Goal: Navigation & Orientation: Find specific page/section

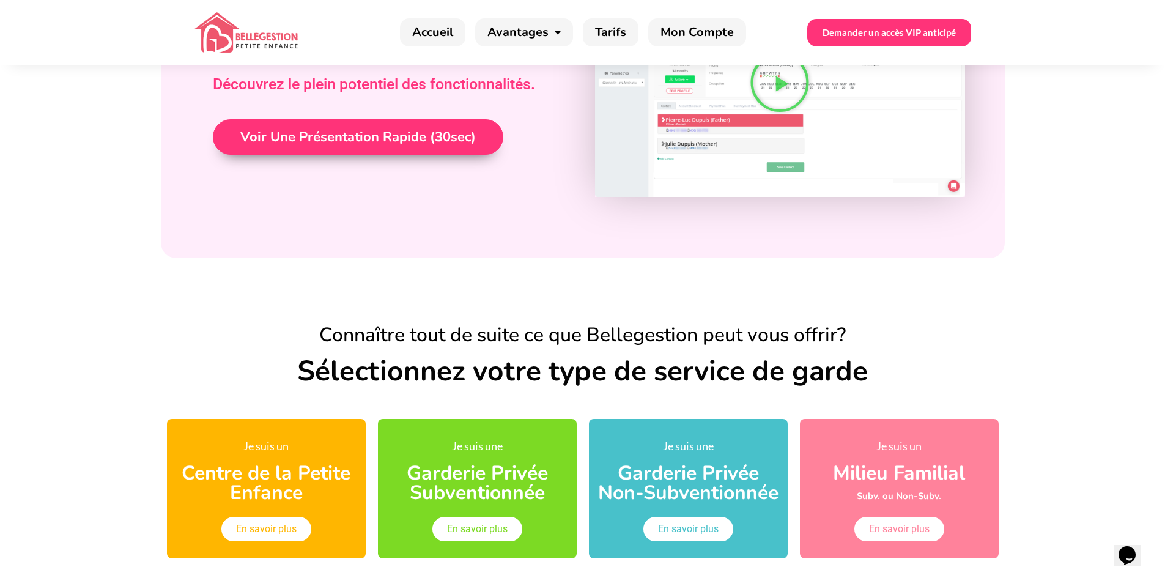
scroll to position [612, 0]
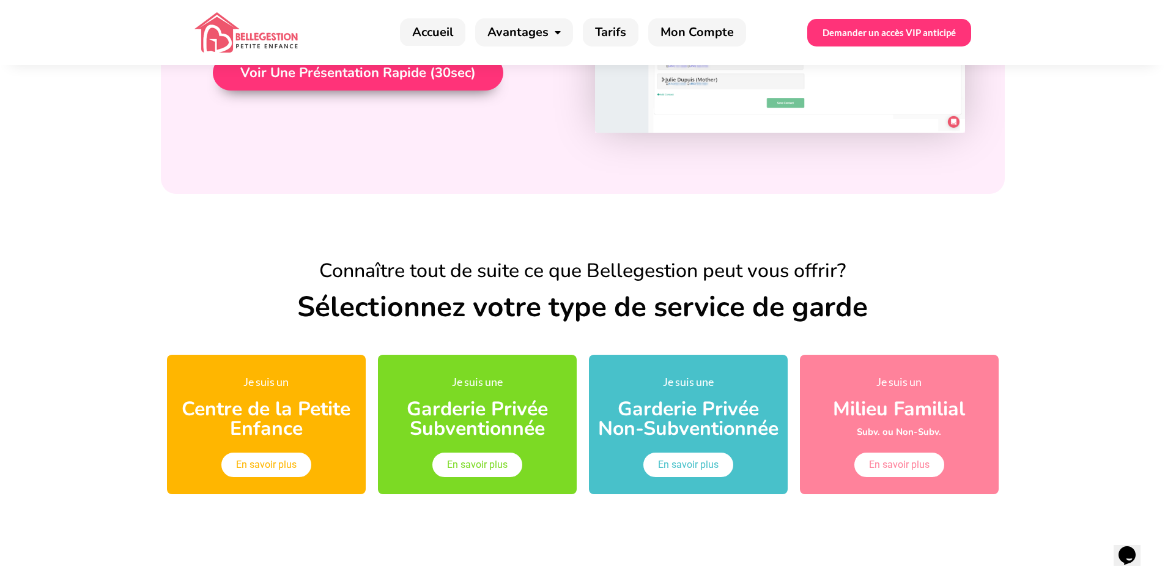
click at [482, 469] on span "En savoir plus" at bounding box center [477, 465] width 61 height 10
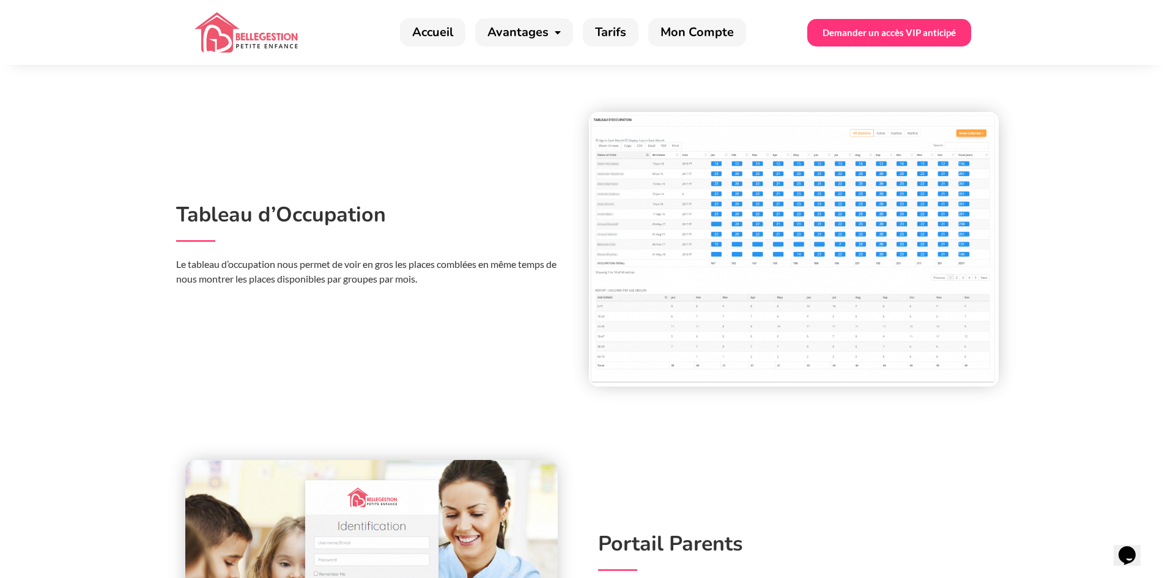
scroll to position [4036, 0]
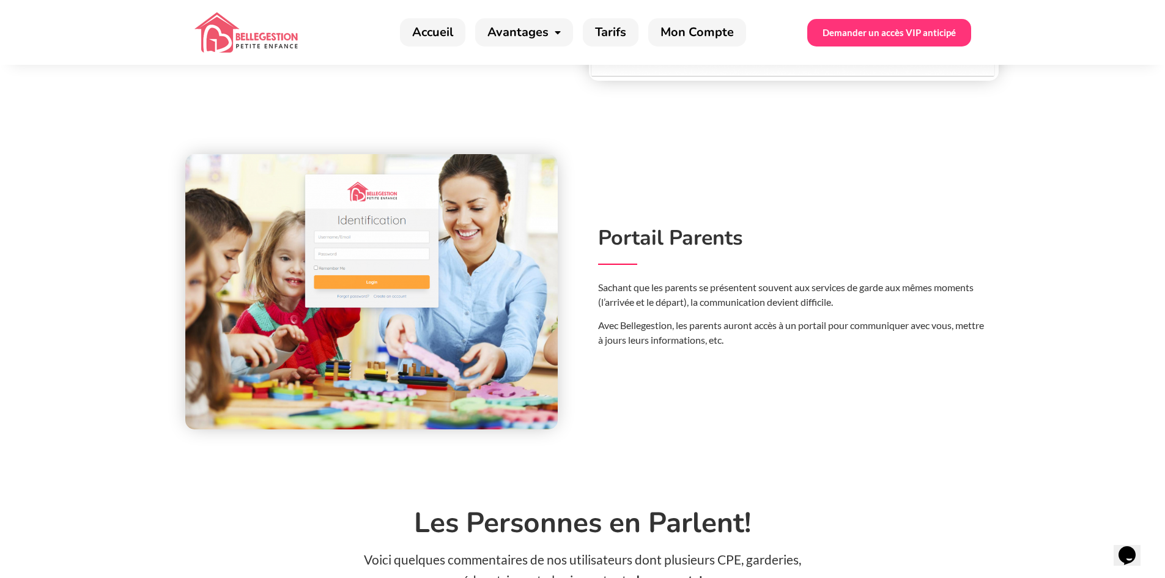
click at [394, 265] on img at bounding box center [371, 291] width 373 height 275
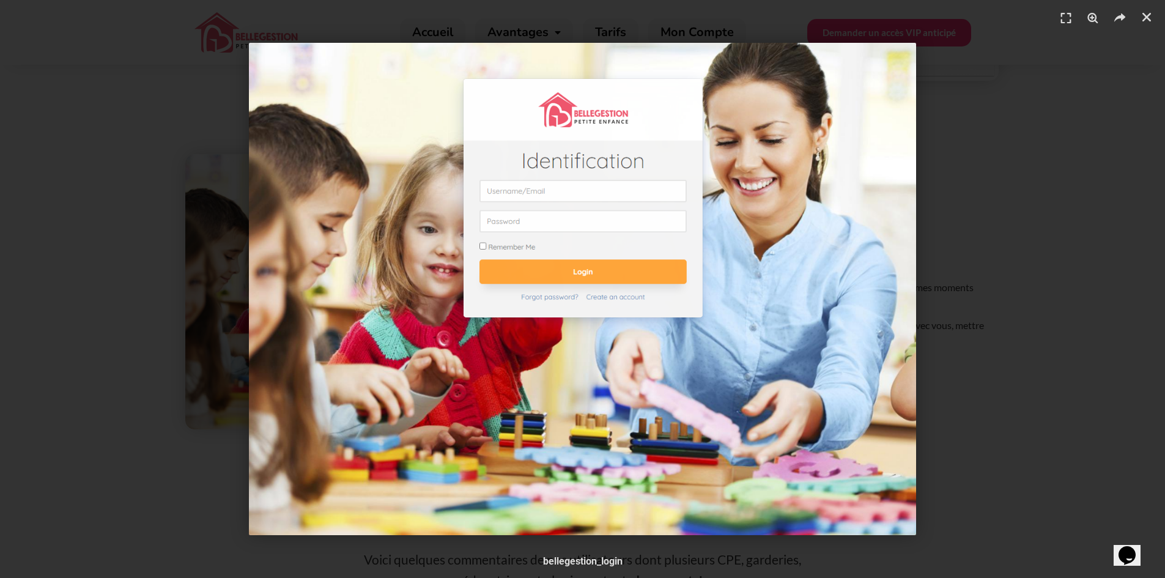
click at [621, 188] on img at bounding box center [582, 289] width 667 height 492
click at [589, 196] on img at bounding box center [582, 289] width 667 height 492
click at [516, 192] on img at bounding box center [582, 289] width 667 height 492
click at [514, 193] on img at bounding box center [582, 289] width 667 height 492
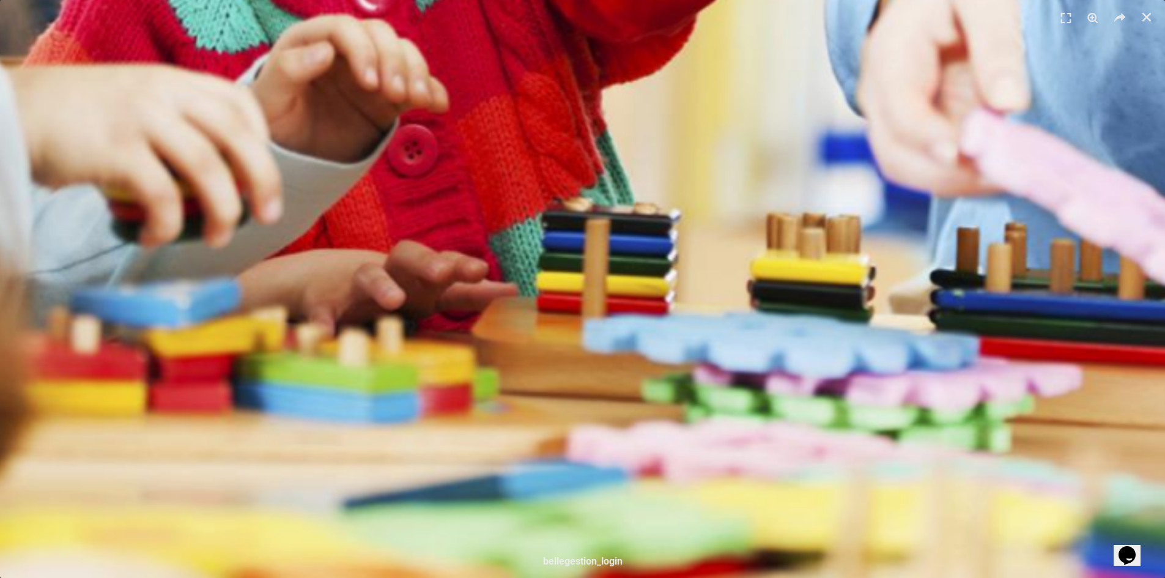
scroll to position [3608, 0]
drag, startPoint x: 551, startPoint y: 283, endPoint x: 765, endPoint y: 249, distance: 216.7
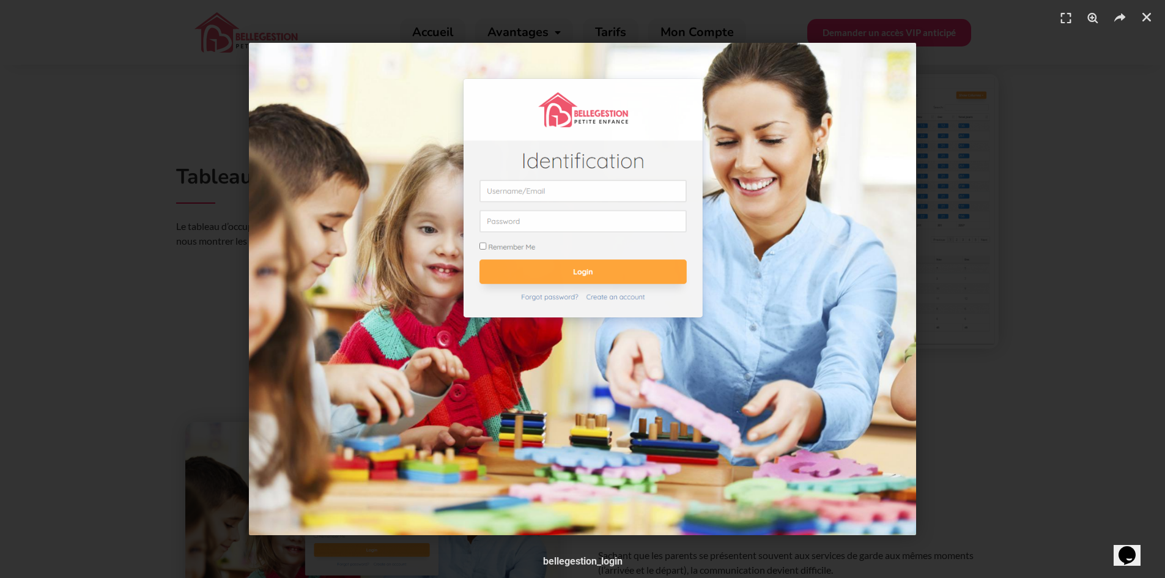
scroll to position [3791, 0]
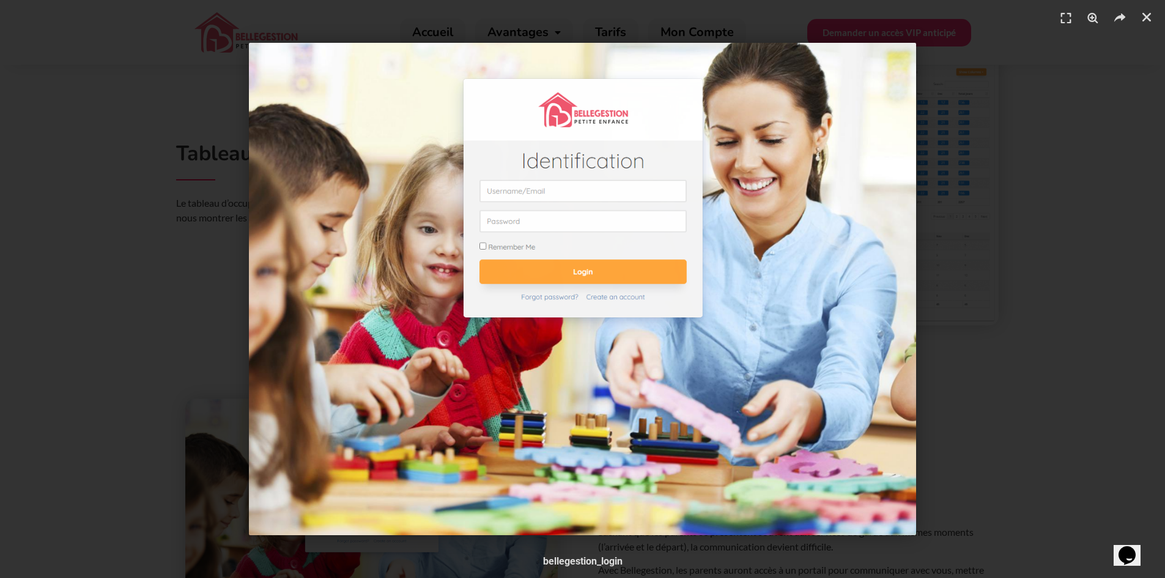
click at [607, 191] on img at bounding box center [582, 289] width 667 height 492
click at [607, 193] on img at bounding box center [582, 289] width 667 height 492
click at [1128, 18] on icon "Share" at bounding box center [1120, 18] width 18 height 18
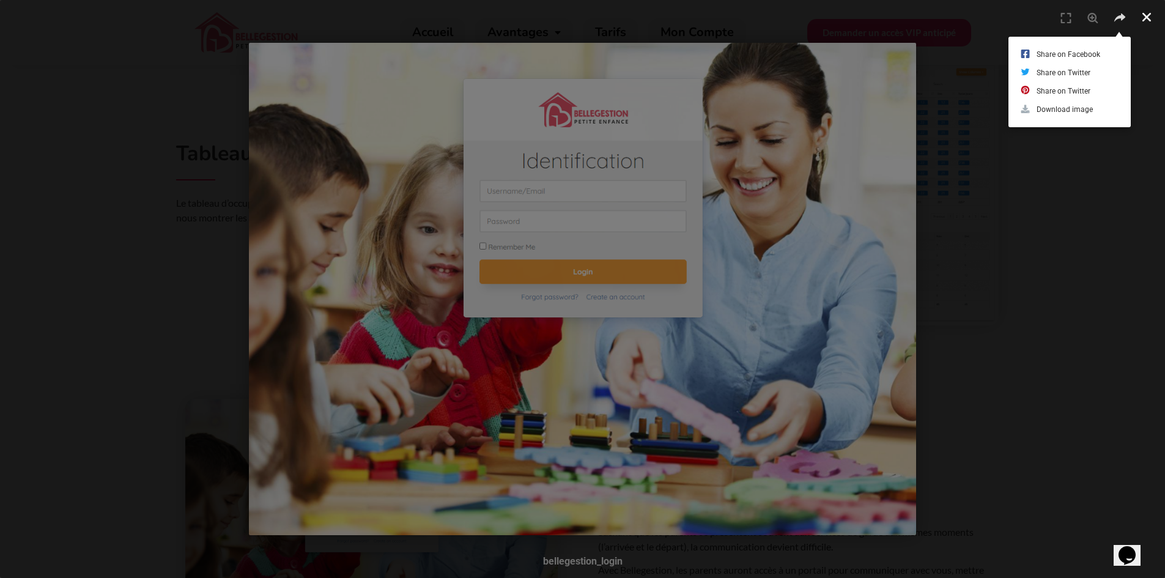
click at [1147, 17] on icon "Close (Esc)" at bounding box center [1146, 17] width 12 height 12
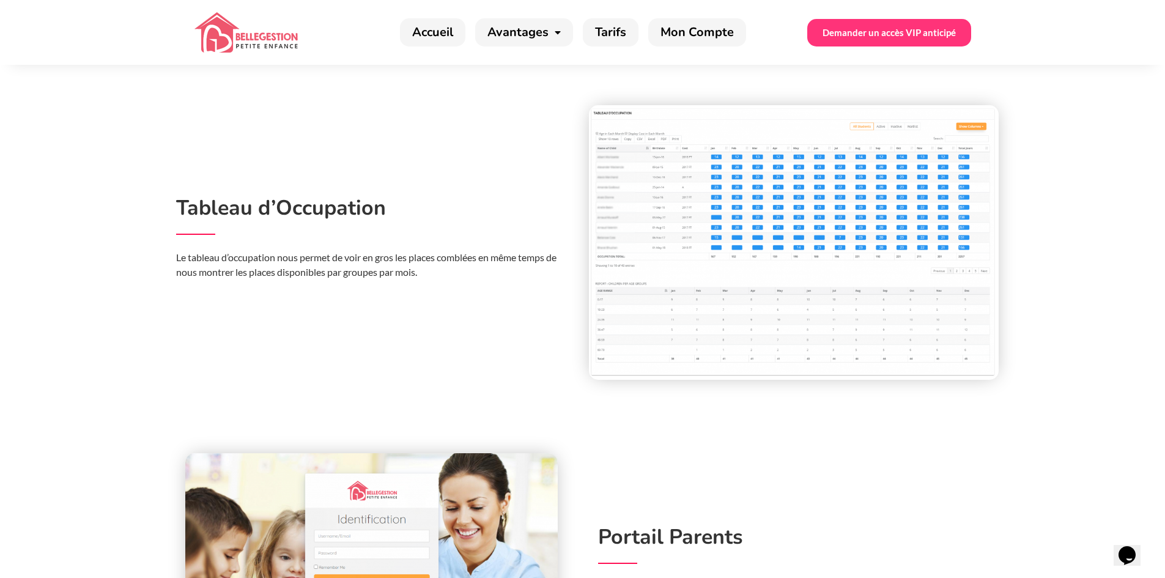
scroll to position [3730, 0]
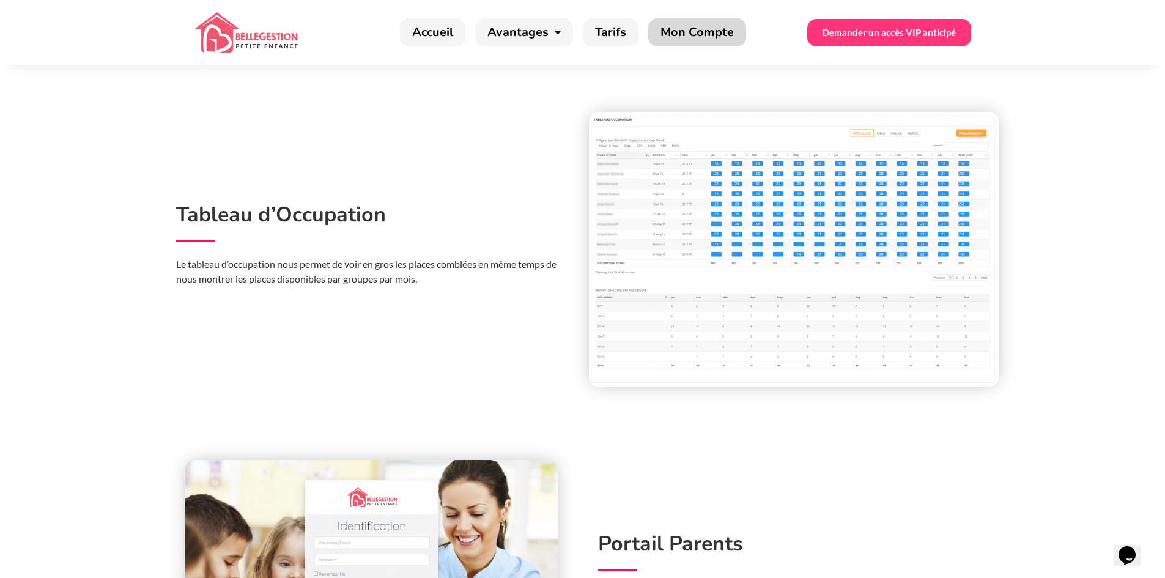
click at [712, 33] on link "Mon Compte" at bounding box center [697, 32] width 98 height 28
